Goal: Book appointment/travel/reservation

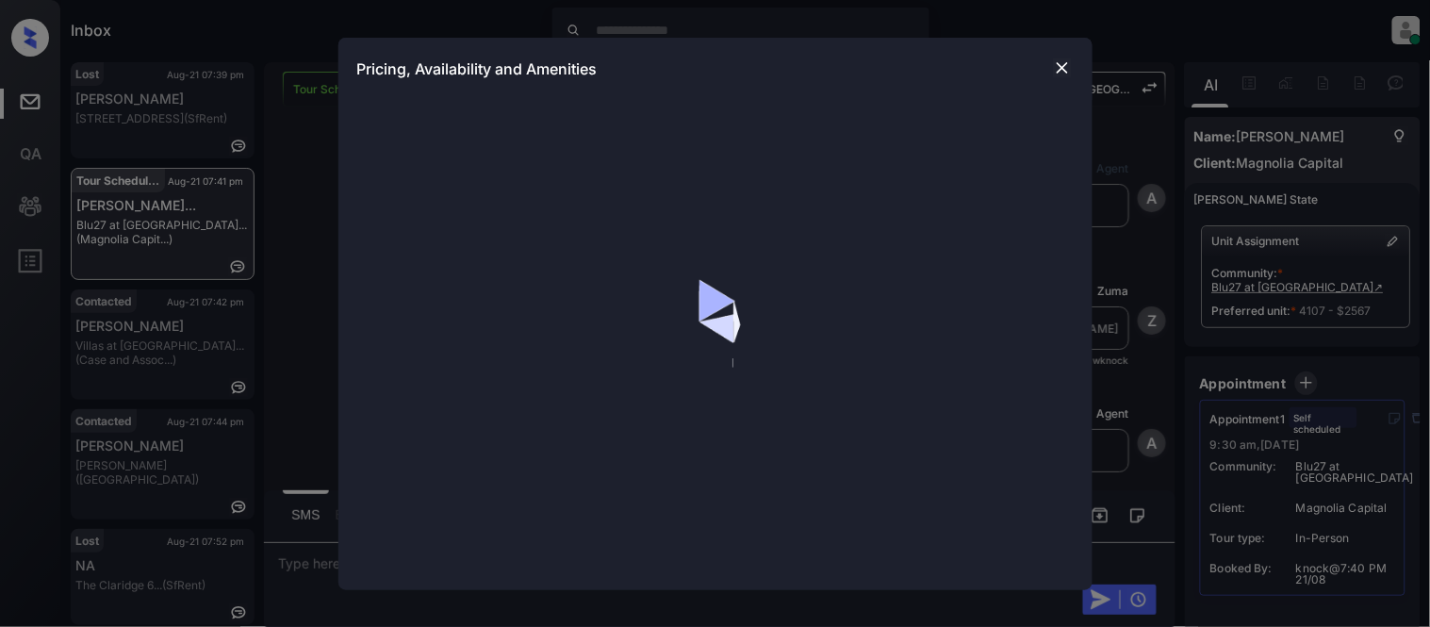
scroll to position [19, 0]
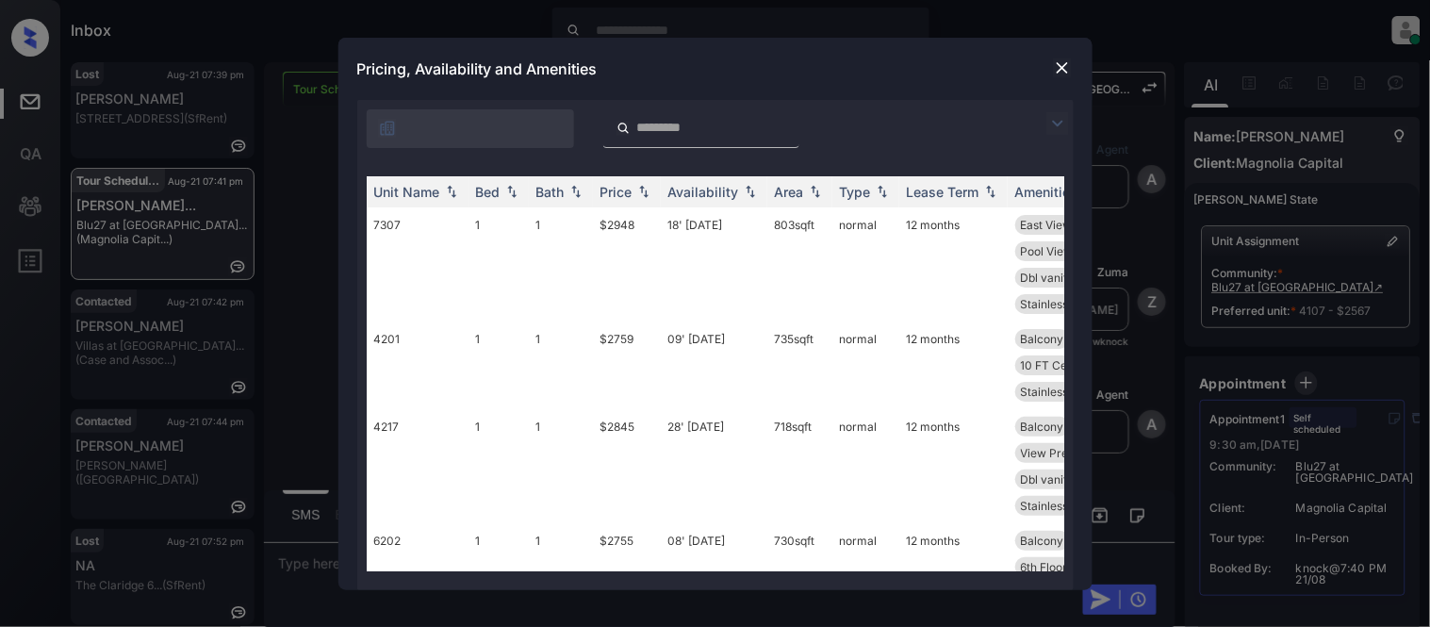
click at [1054, 116] on img at bounding box center [1057, 123] width 23 height 23
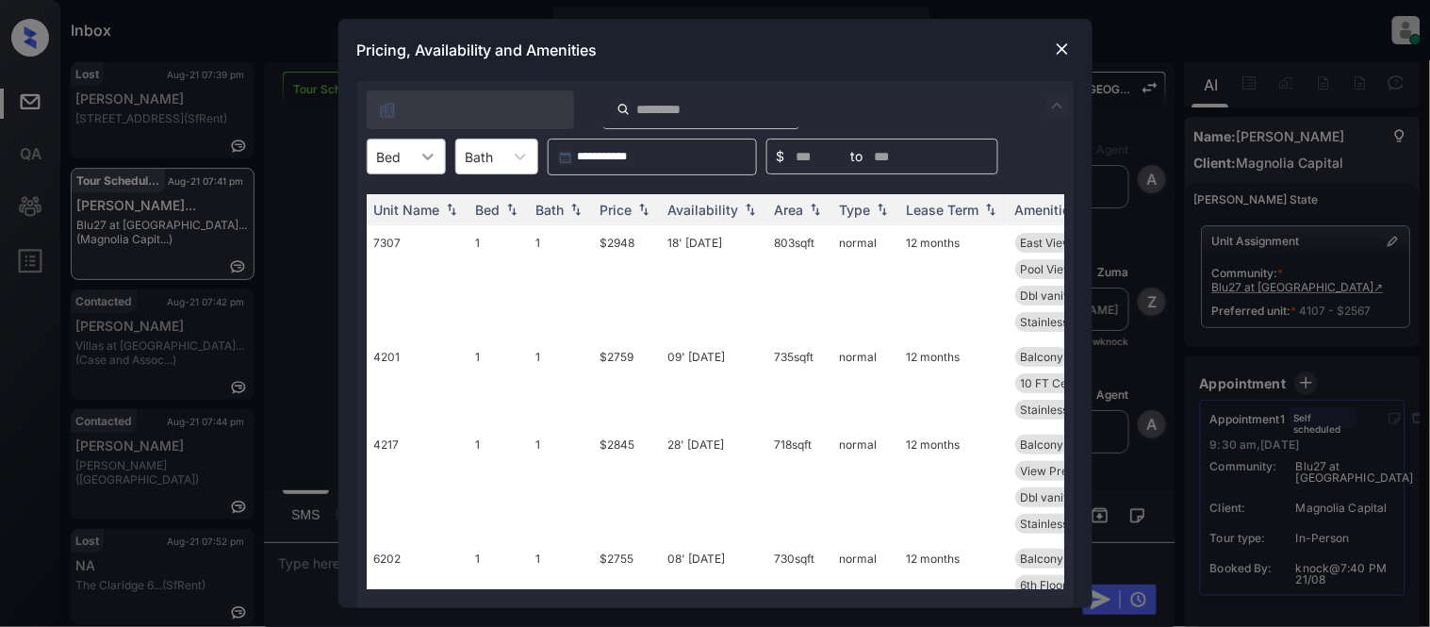
click at [427, 156] on icon at bounding box center [428, 156] width 19 height 19
click at [420, 205] on div "0" at bounding box center [406, 203] width 79 height 34
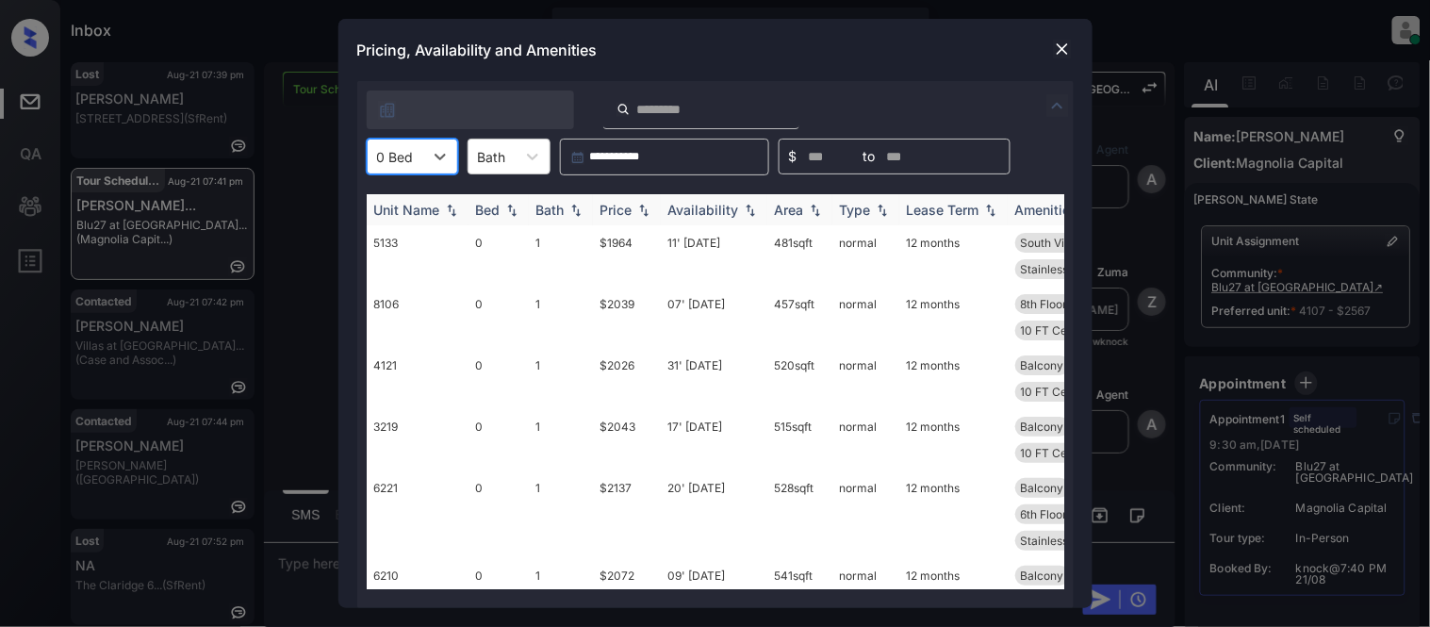
click at [638, 204] on img at bounding box center [643, 210] width 19 height 13
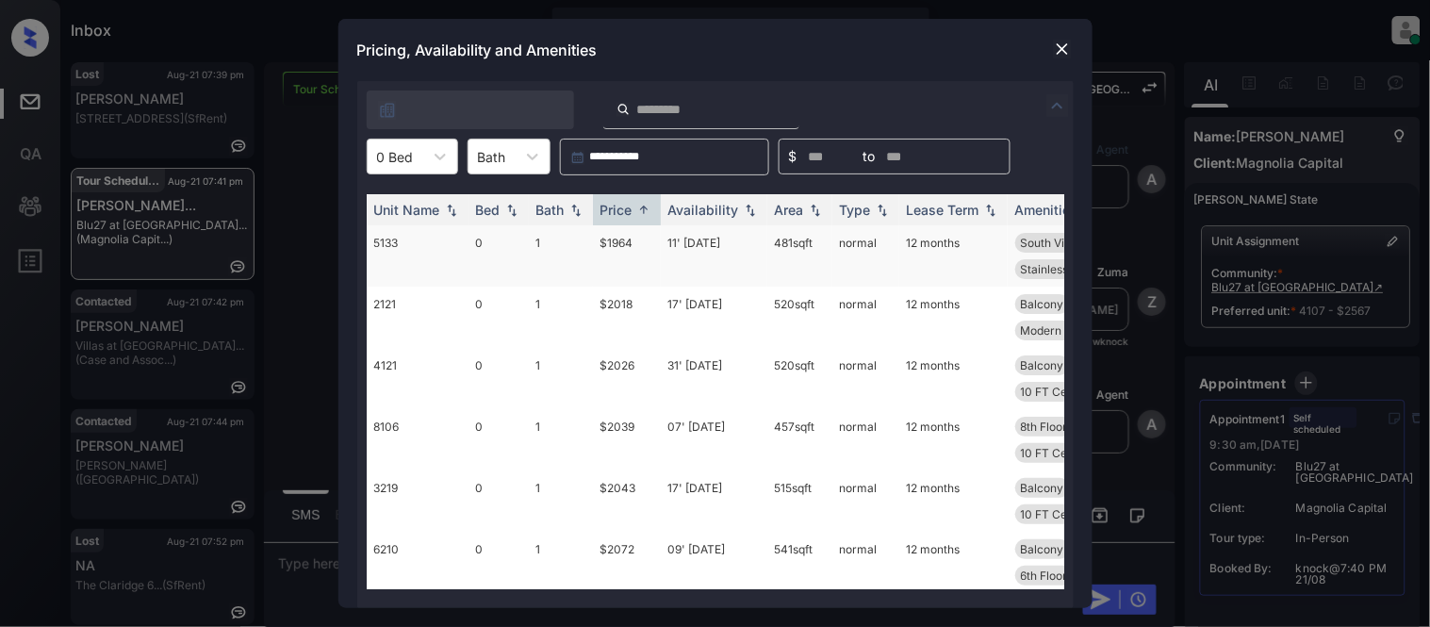
click at [624, 242] on td "$1964" at bounding box center [627, 255] width 68 height 61
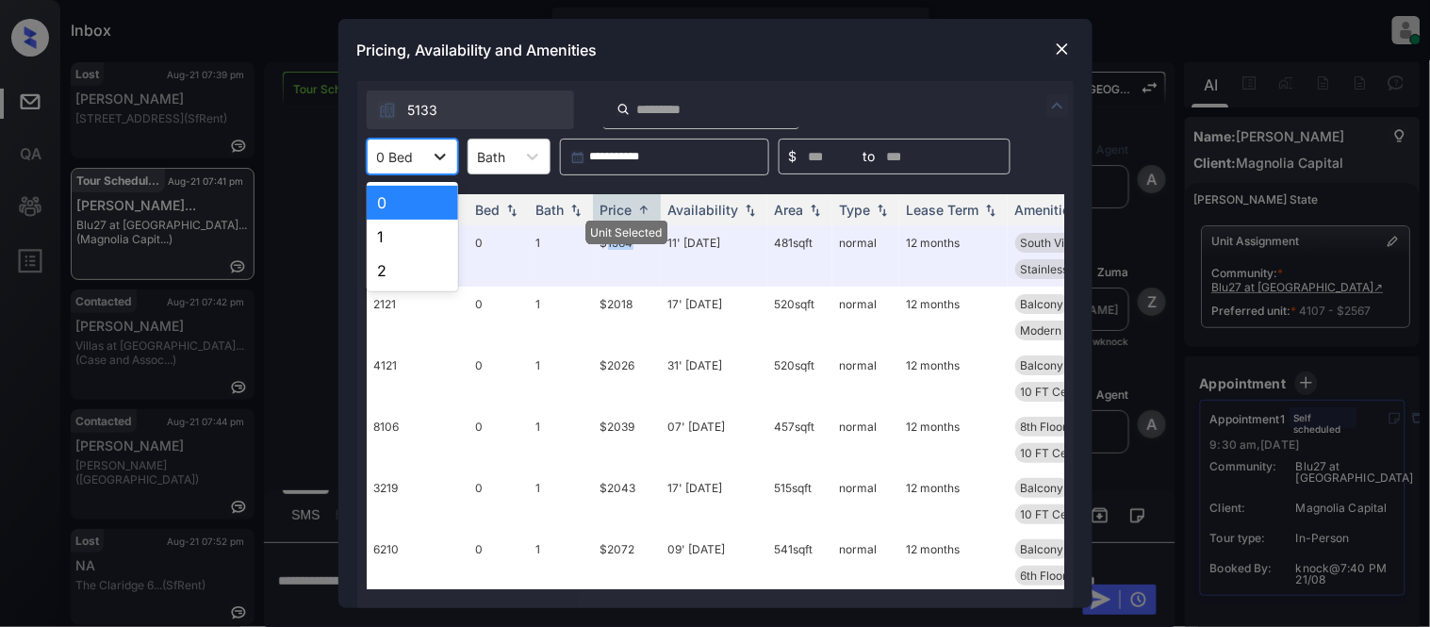
click at [443, 171] on div at bounding box center [440, 157] width 34 height 34
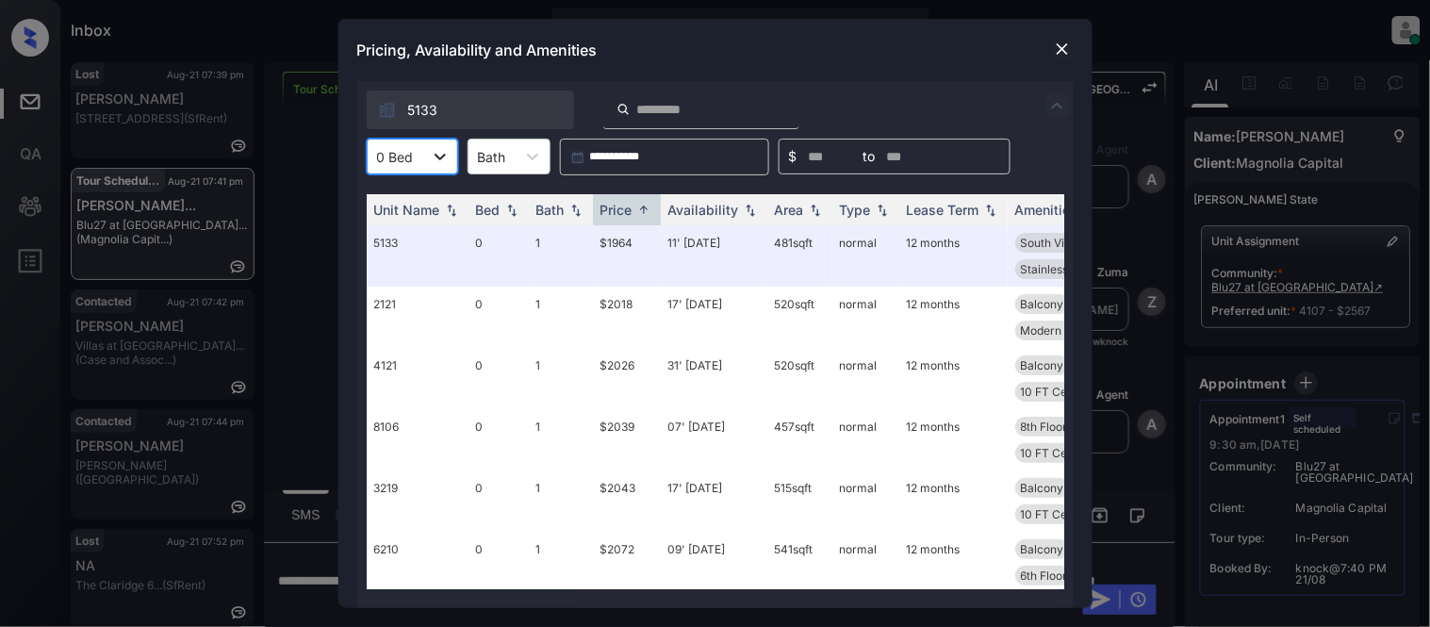
click at [443, 171] on div at bounding box center [440, 157] width 34 height 34
click at [438, 135] on div "**********" at bounding box center [715, 344] width 716 height 527
click at [435, 172] on div at bounding box center [440, 157] width 34 height 34
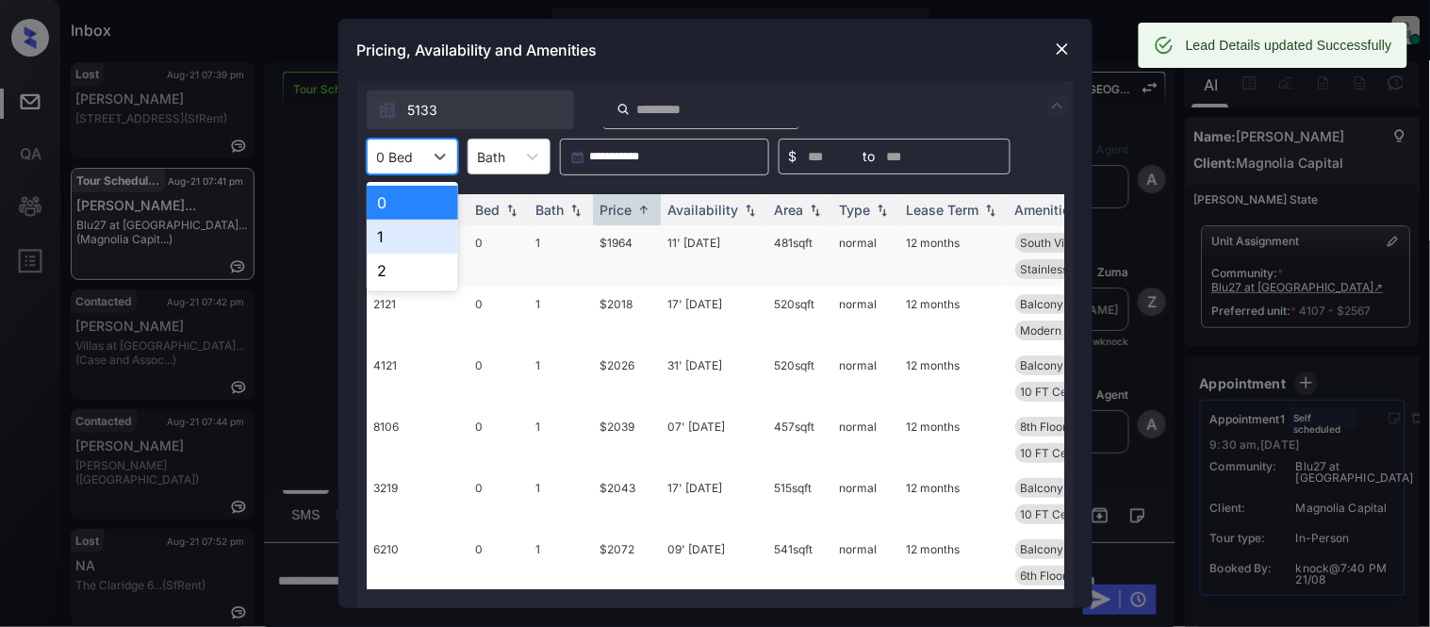
click at [417, 234] on div "1" at bounding box center [412, 237] width 91 height 34
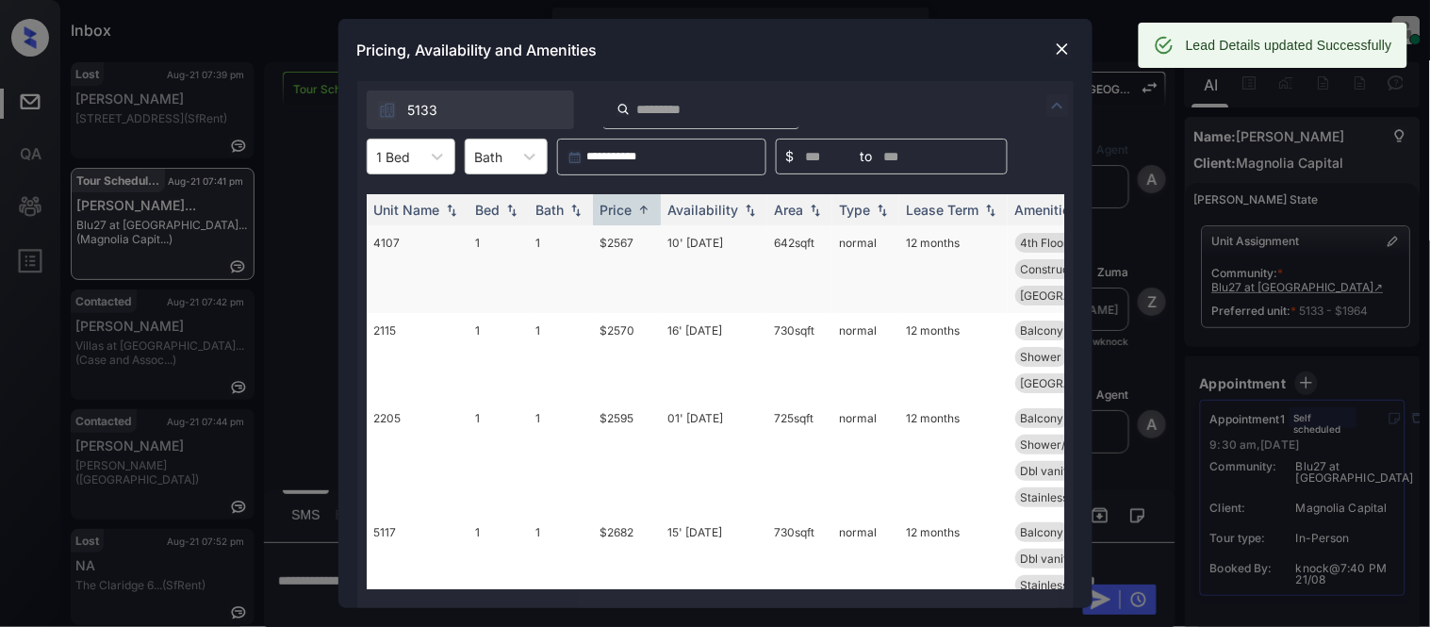
click at [619, 241] on td "$2567" at bounding box center [627, 269] width 68 height 88
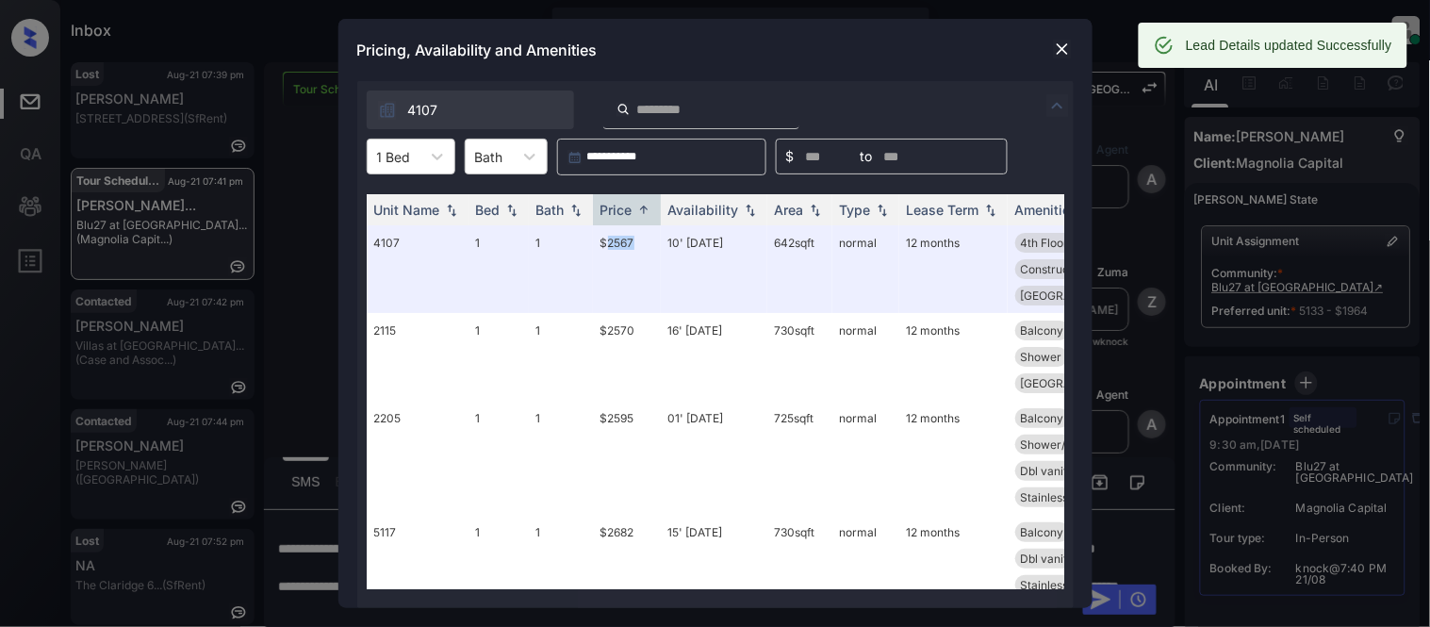
click at [1066, 57] on img at bounding box center [1062, 49] width 19 height 19
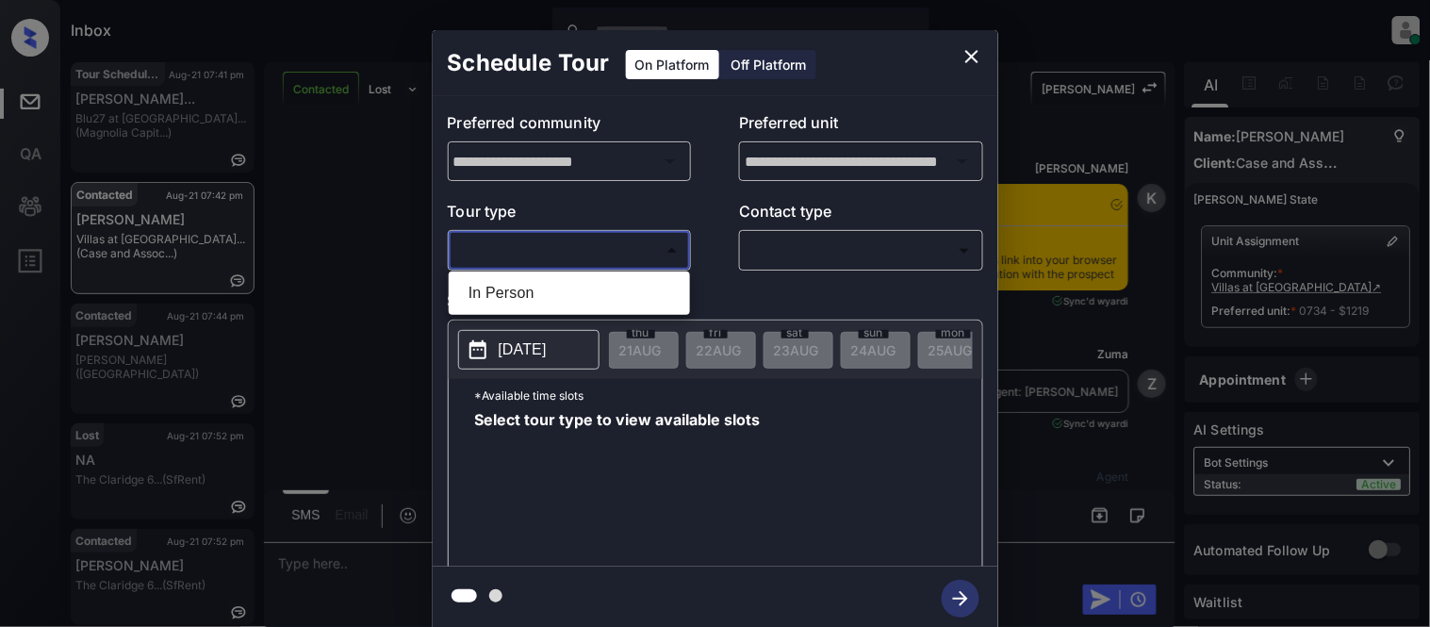
scroll to position [3071, 0]
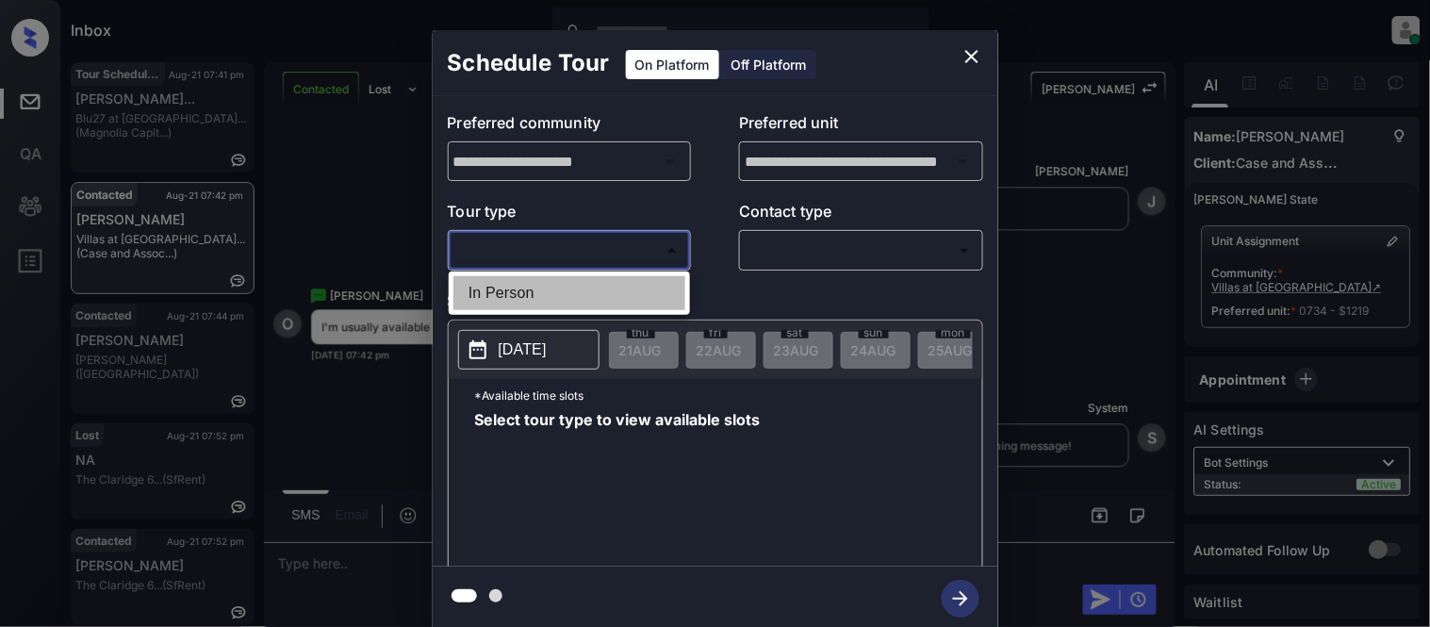
click at [528, 276] on li "In Person" at bounding box center [569, 293] width 232 height 34
type input "********"
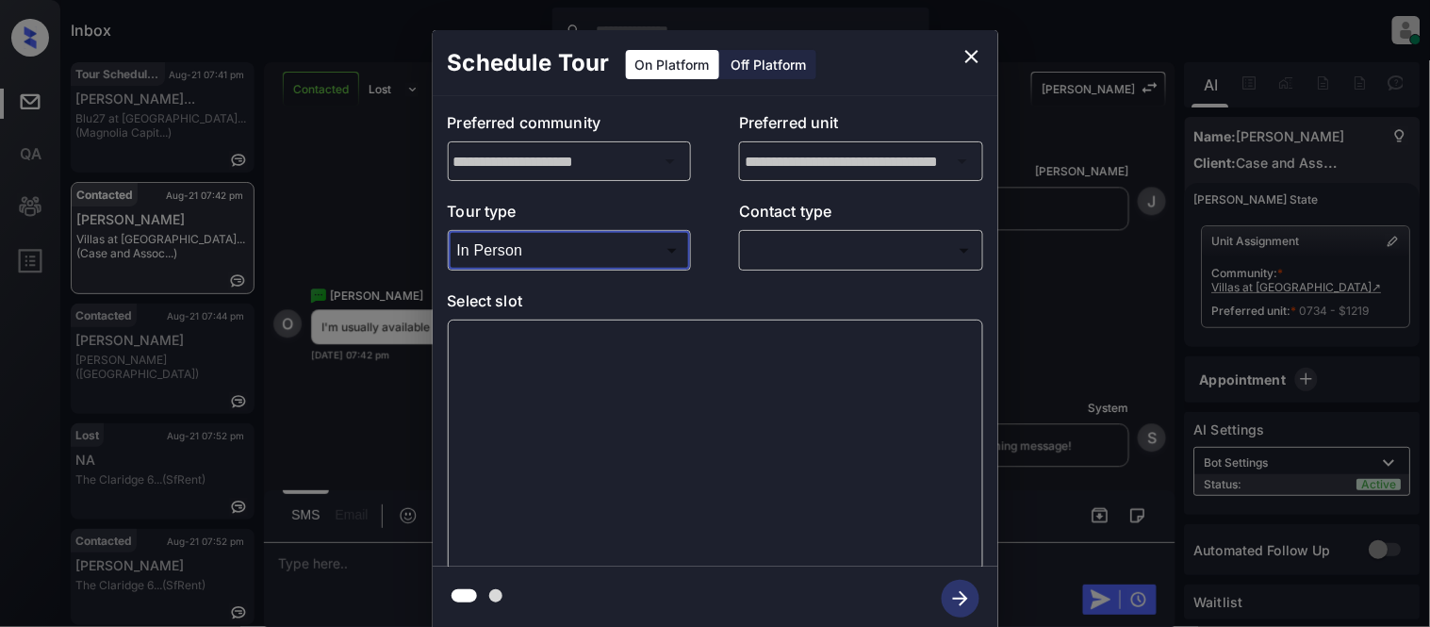
click at [872, 246] on body "Inbox [PERSON_NAME] Cataag Online Set yourself offline Set yourself on break Pr…" at bounding box center [715, 313] width 1430 height 627
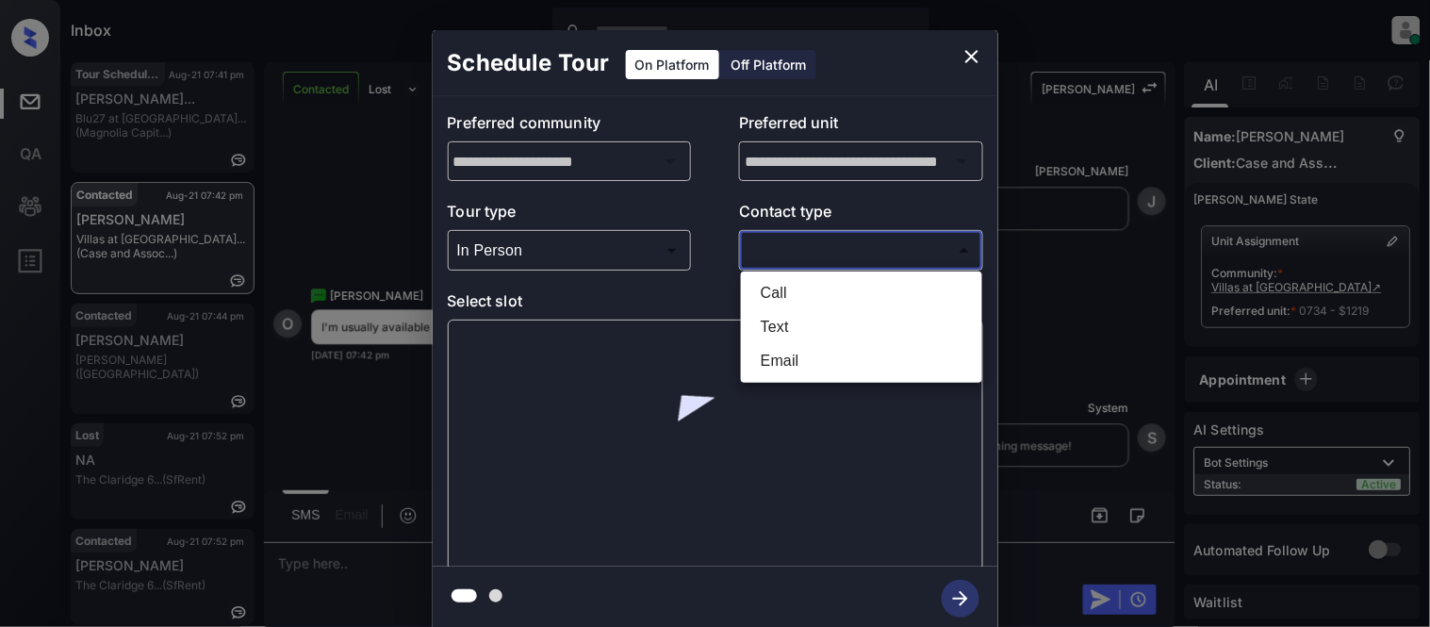
click at [773, 325] on li "Text" at bounding box center [862, 327] width 232 height 34
type input "****"
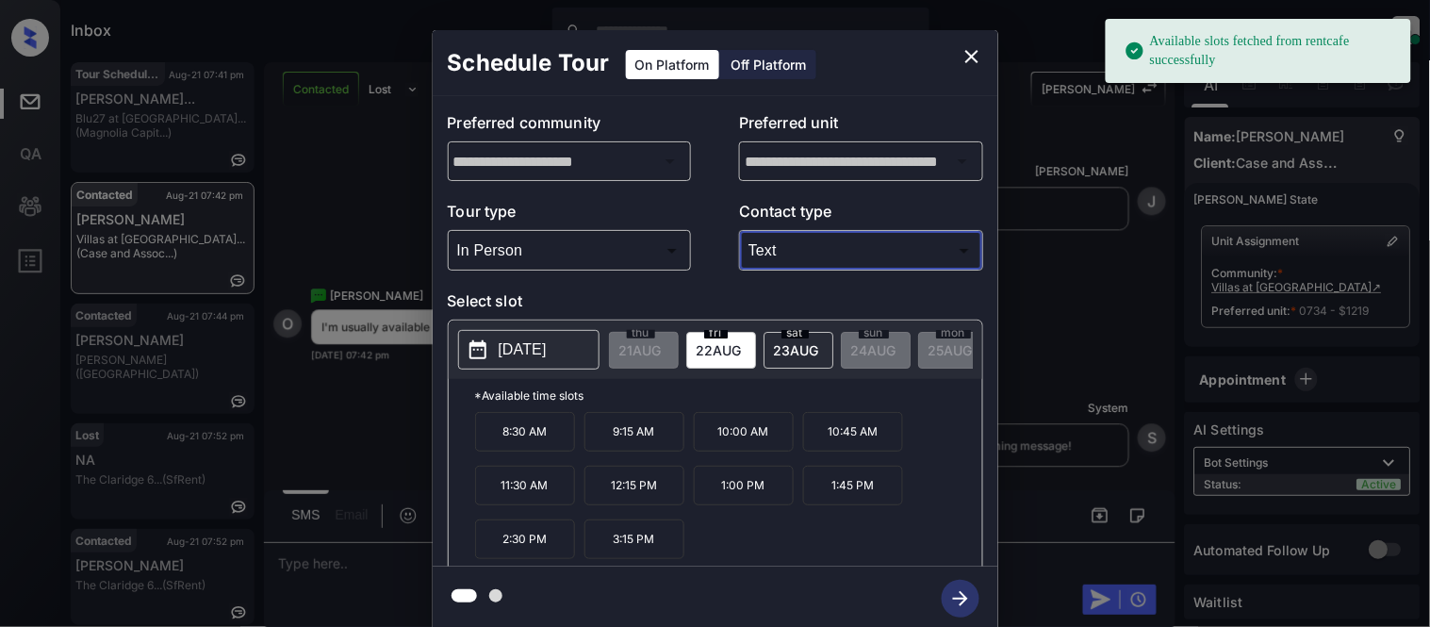
click at [509, 344] on p "[DATE]" at bounding box center [523, 349] width 48 height 23
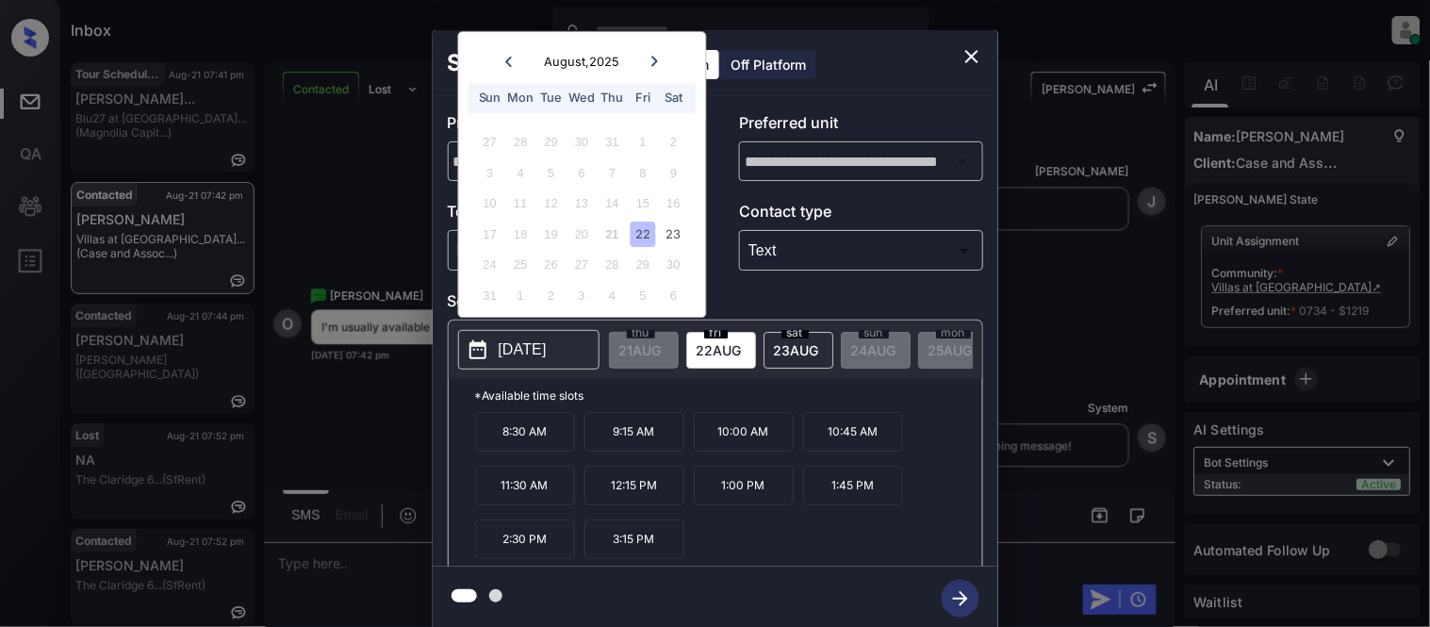
click at [969, 62] on icon "close" at bounding box center [972, 56] width 23 height 23
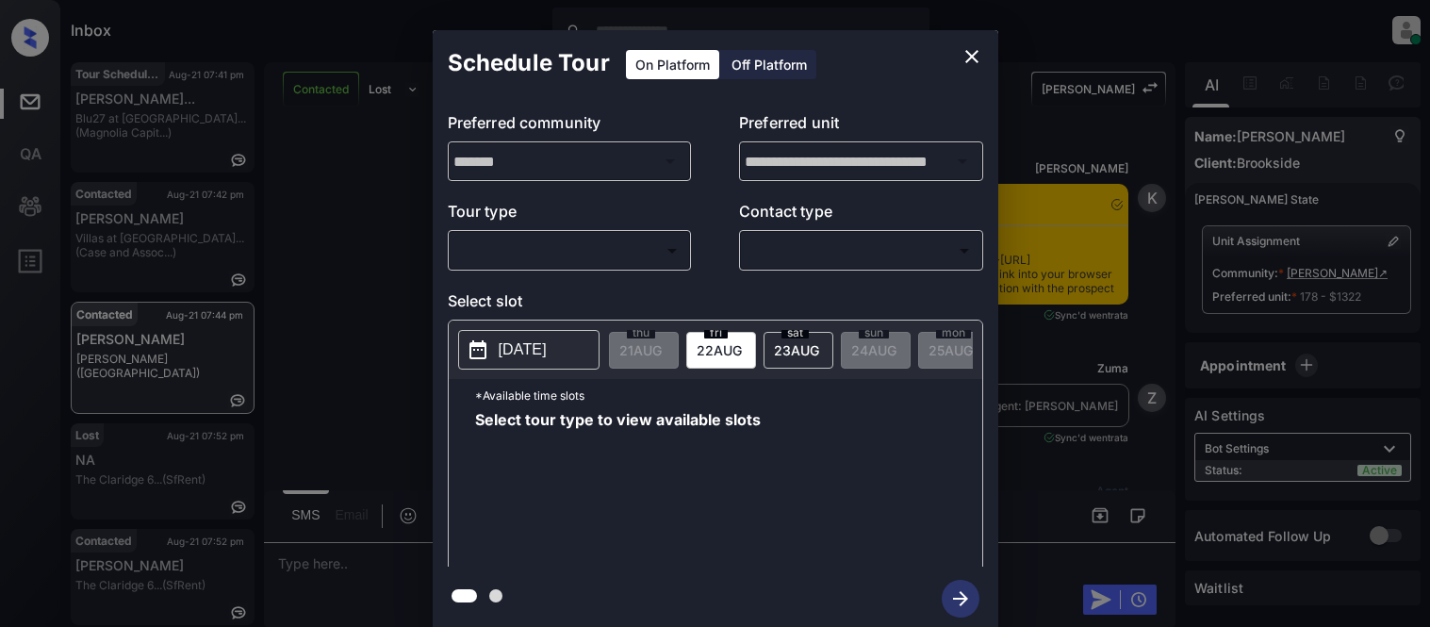
click at [543, 248] on body "Inbox Kristina Cataag Online Set yourself offline Set yourself on break Profile…" at bounding box center [715, 313] width 1430 height 627
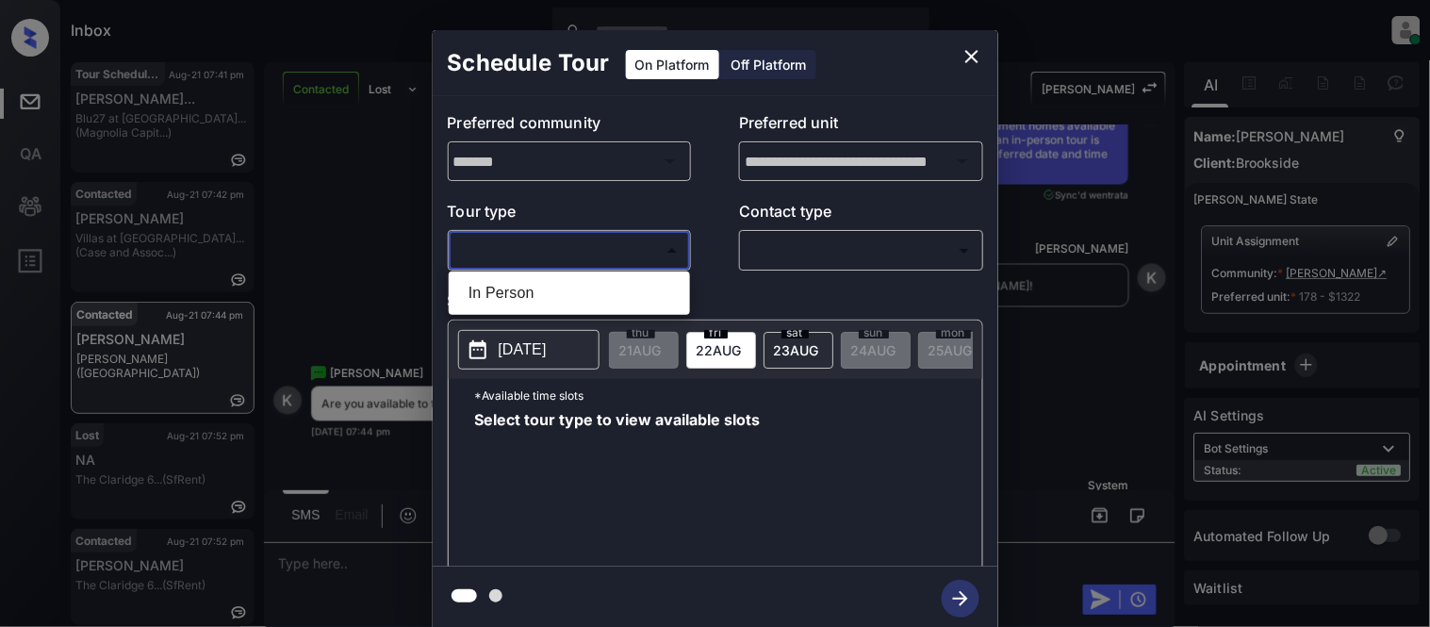
click at [534, 305] on li "In Person" at bounding box center [569, 293] width 232 height 34
type input "********"
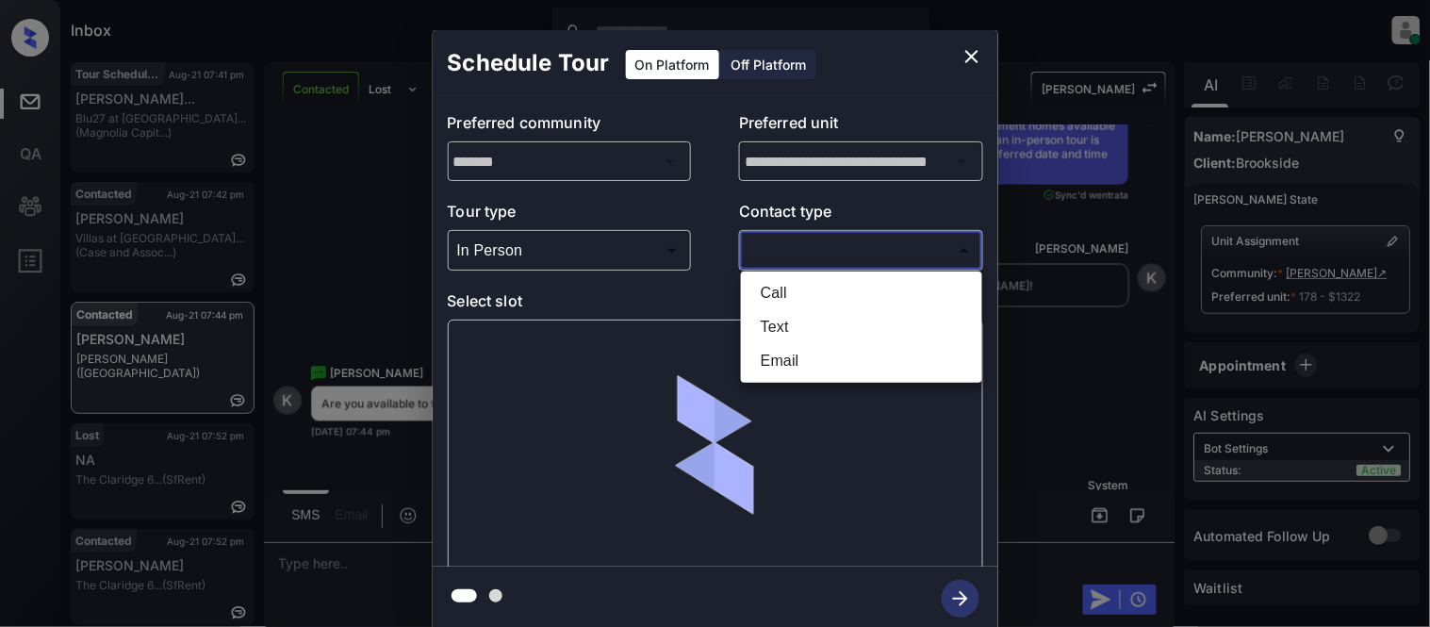
click at [809, 264] on body "Inbox Kristina Cataag Online Set yourself offline Set yourself on break Profile…" at bounding box center [715, 313] width 1430 height 627
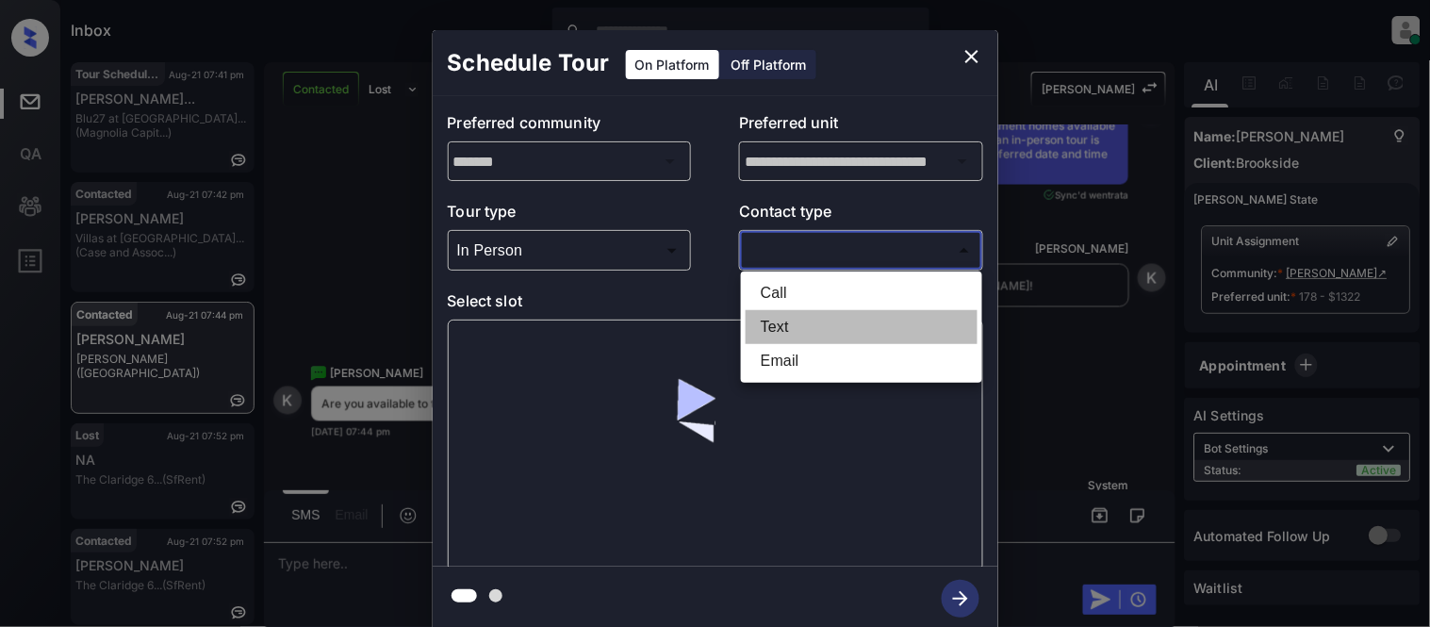
click at [774, 331] on li "Text" at bounding box center [862, 327] width 232 height 34
type input "****"
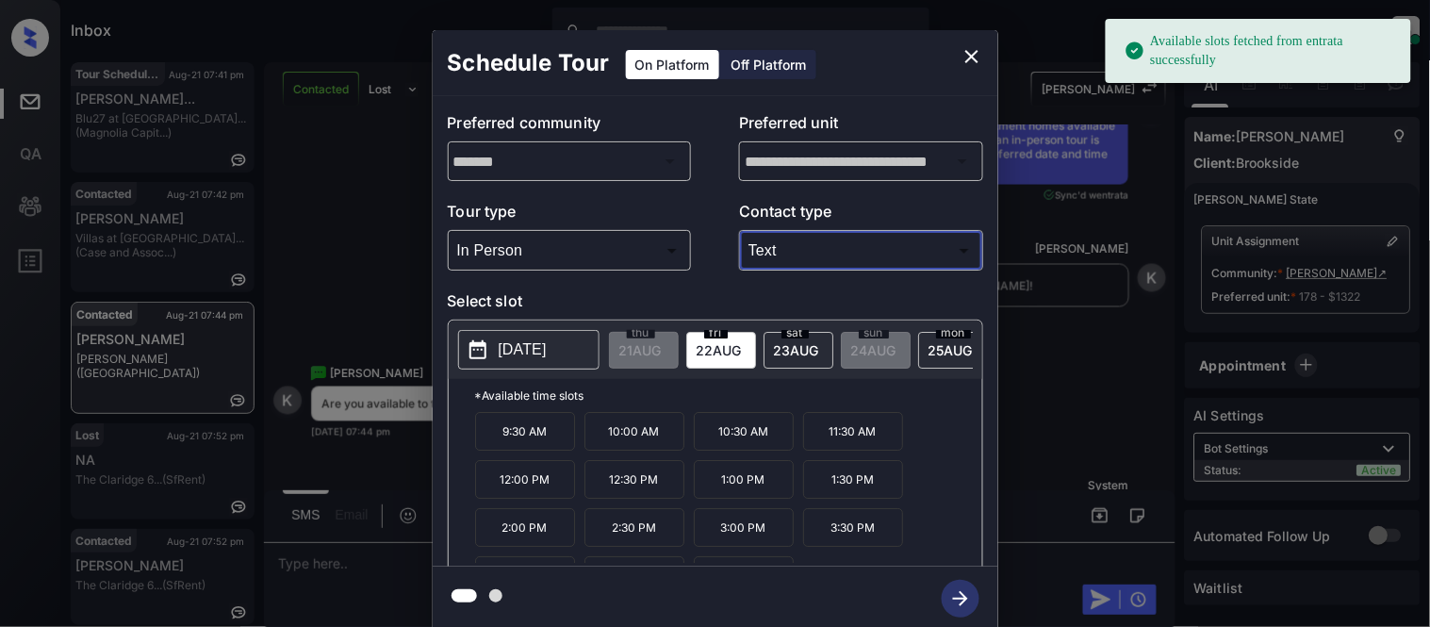
click at [543, 346] on p "[DATE]" at bounding box center [523, 349] width 48 height 23
click at [510, 358] on p "[DATE]" at bounding box center [523, 349] width 48 height 23
click at [754, 349] on div "fri 22 AUG" at bounding box center [721, 350] width 70 height 37
click at [662, 354] on span "23 AUG" at bounding box center [640, 350] width 42 height 16
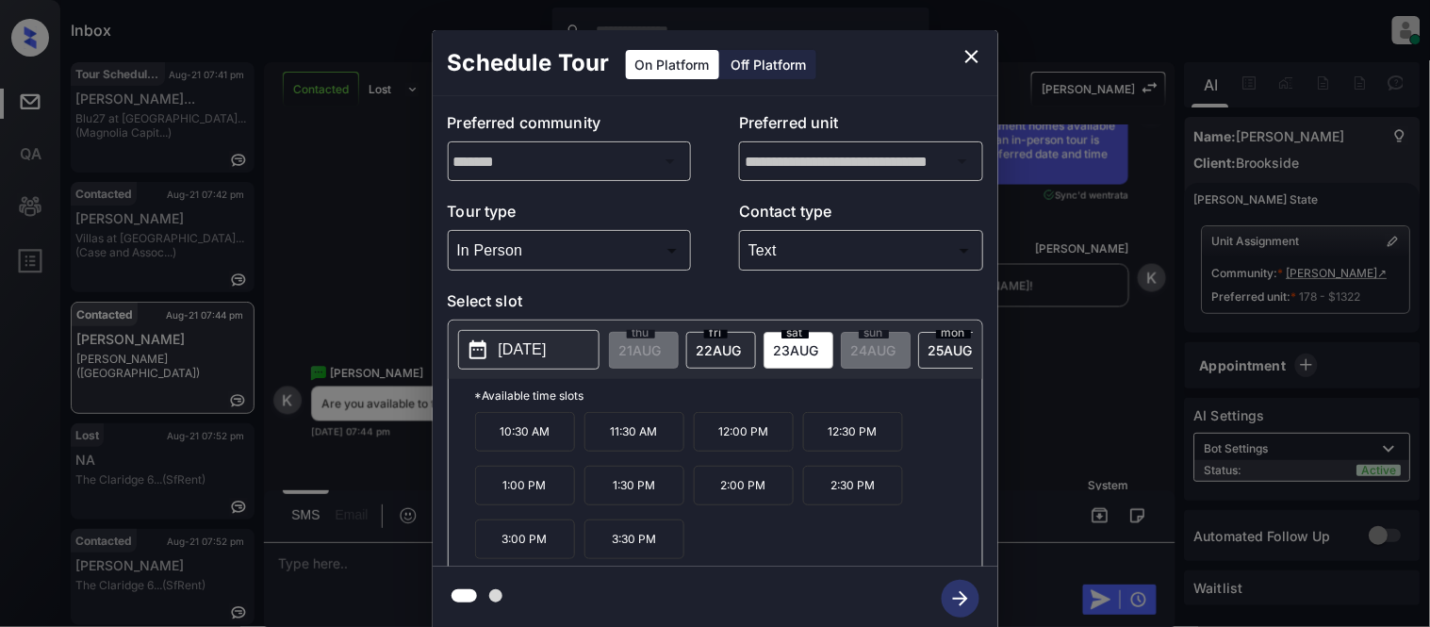
click at [540, 349] on p "2025-08-23" at bounding box center [523, 349] width 48 height 23
drag, startPoint x: 491, startPoint y: 440, endPoint x: 567, endPoint y: 440, distance: 75.4
click at [567, 440] on p "10:30 AM" at bounding box center [525, 432] width 100 height 40
copy p "10:30 AM"
click at [342, 559] on div "**********" at bounding box center [715, 330] width 1430 height 661
